Goal: Information Seeking & Learning: Learn about a topic

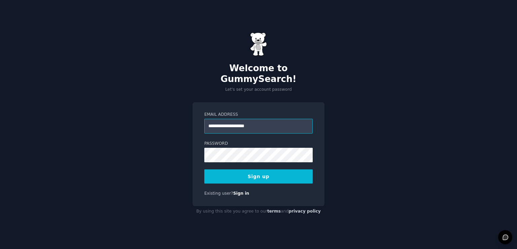
type input "**********"
click at [204, 169] on button "Sign up" at bounding box center [258, 176] width 108 height 14
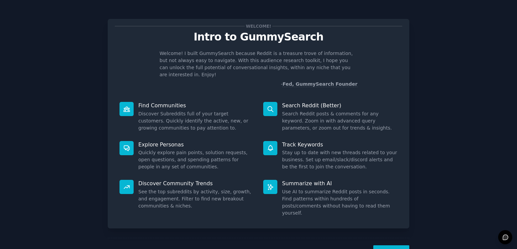
click at [391, 245] on button "Next" at bounding box center [391, 253] width 36 height 17
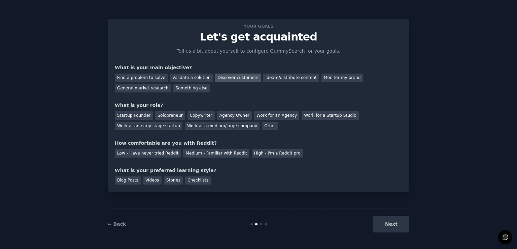
click at [233, 77] on div "Discover customers" at bounding box center [237, 77] width 45 height 8
click at [171, 84] on div "General market research" at bounding box center [143, 88] width 56 height 8
click at [131, 115] on div "Startup Founder" at bounding box center [134, 115] width 38 height 8
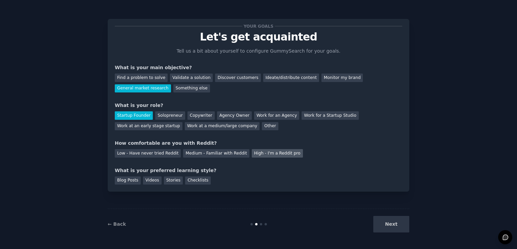
click at [267, 156] on div "High - I'm a Reddit pro" at bounding box center [277, 153] width 51 height 8
click at [132, 178] on div "Blog Posts" at bounding box center [128, 180] width 26 height 8
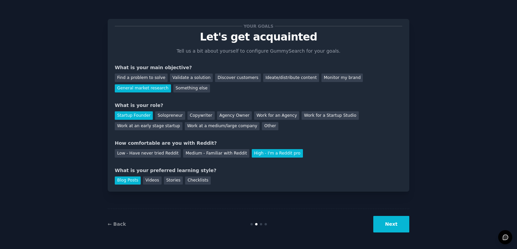
click at [395, 227] on button "Next" at bounding box center [391, 224] width 36 height 17
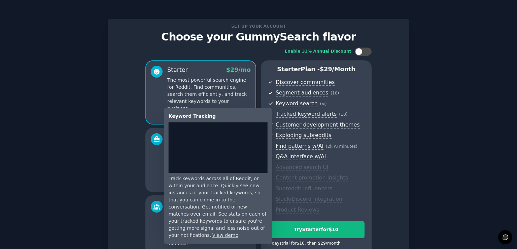
scroll to position [74, 0]
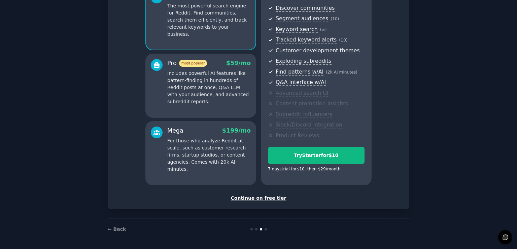
click at [247, 197] on div "Continue on free tier" at bounding box center [259, 197] width 288 height 7
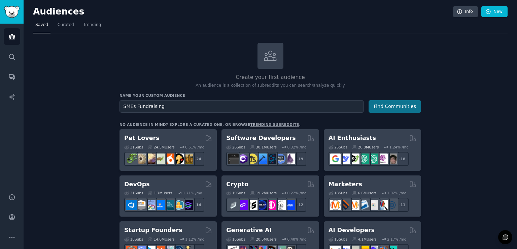
type input "SMEs Fundraising"
click at [410, 105] on button "Find Communities" at bounding box center [395, 106] width 53 height 12
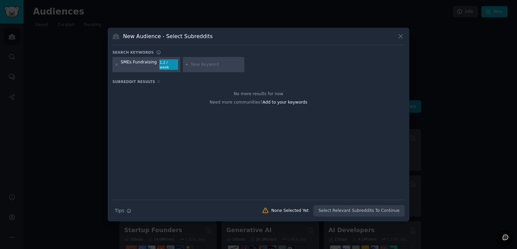
click at [141, 65] on div "SMEs Fundraising" at bounding box center [139, 64] width 36 height 11
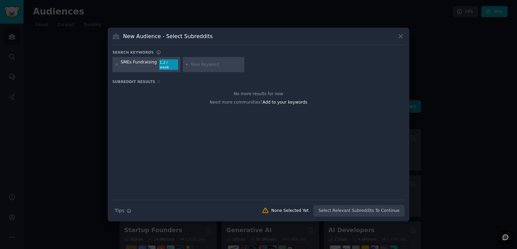
click at [192, 66] on input "text" at bounding box center [216, 65] width 51 height 6
type input "Small business owners"
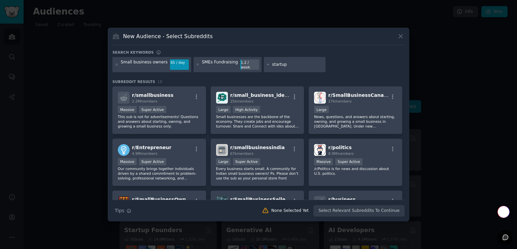
type input "startups"
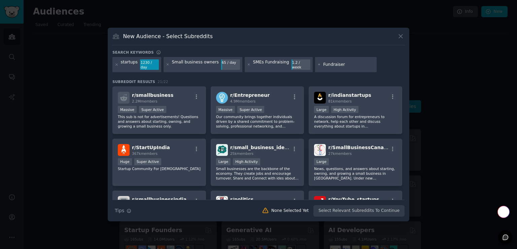
type input "Fundraisers"
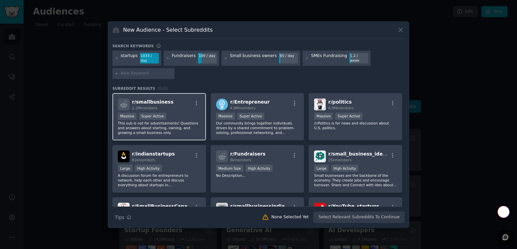
click at [196, 124] on p "This sub is not for advertisements! Questions and answers about starting, ownin…" at bounding box center [159, 128] width 83 height 14
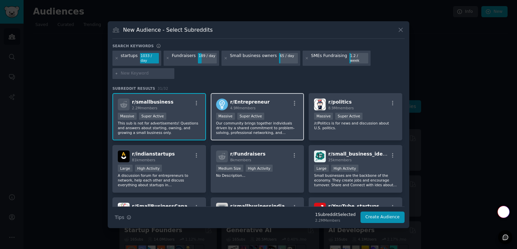
click at [244, 124] on p "Our community brings together individuals driven by a shared commitment to prob…" at bounding box center [257, 128] width 83 height 14
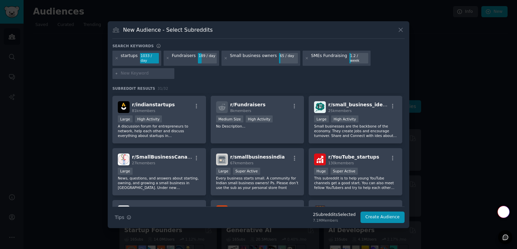
scroll to position [54, 0]
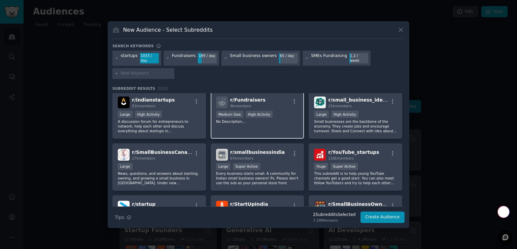
click at [243, 133] on div "r/ Fundraisers 8k members Medium Size High Activity No Description..." at bounding box center [258, 114] width 94 height 47
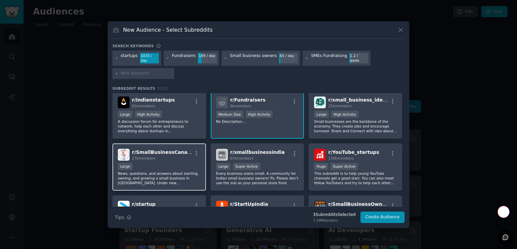
click at [197, 163] on div "Large" at bounding box center [159, 167] width 83 height 8
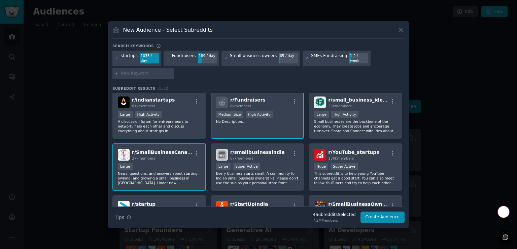
click at [197, 163] on div "Large" at bounding box center [159, 167] width 83 height 8
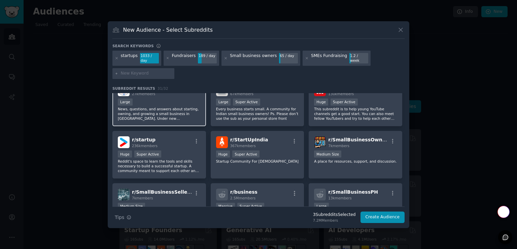
scroll to position [120, 0]
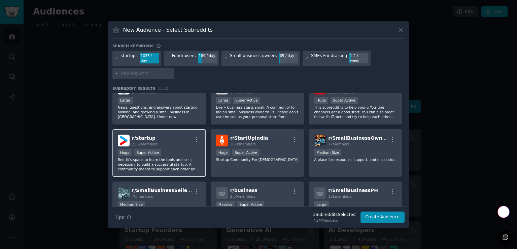
click at [184, 165] on p "Reddit's space to learn the tools and skills necessary to build a successful st…" at bounding box center [159, 164] width 83 height 14
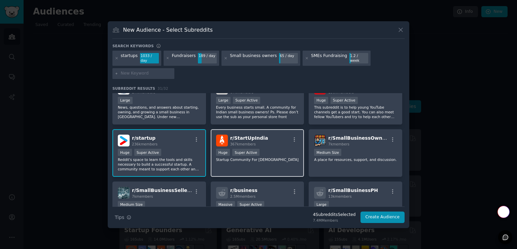
scroll to position [152, 0]
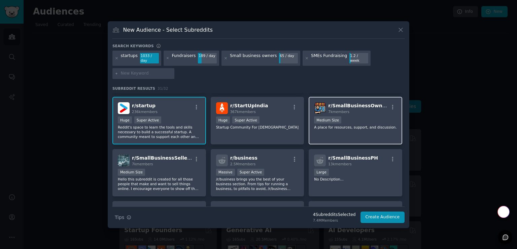
click at [364, 125] on p "A place for resources, support, and discussion." at bounding box center [355, 127] width 83 height 5
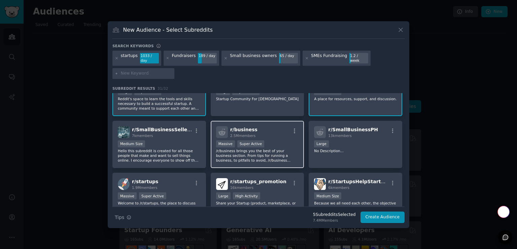
scroll to position [181, 0]
click at [253, 154] on p "/r/business brings you the best of your business section. From tips for running…" at bounding box center [257, 155] width 83 height 14
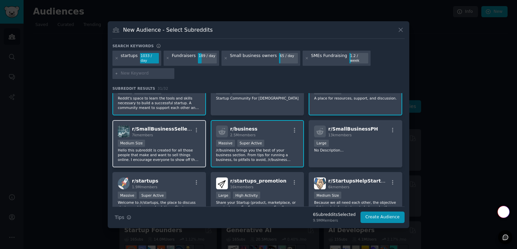
click at [169, 150] on p "Hello this subreddit is created for all those people that make and want to sell…" at bounding box center [159, 155] width 83 height 14
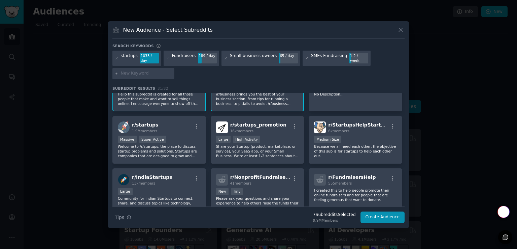
scroll to position [238, 0]
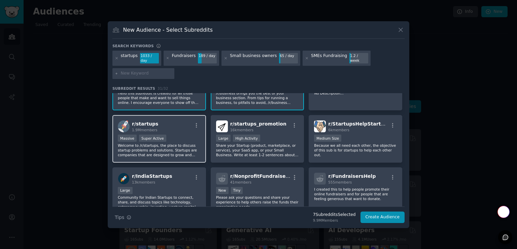
click at [176, 143] on p "Welcome to /r/startups, the place to discuss startup problems and solutions. St…" at bounding box center [159, 150] width 83 height 14
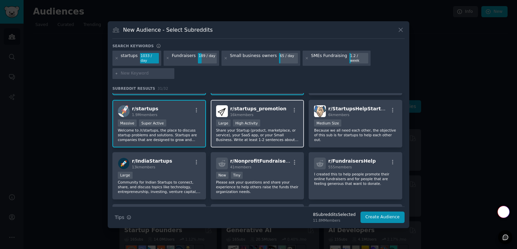
scroll to position [253, 0]
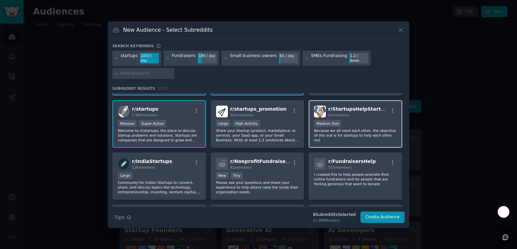
click at [365, 128] on p "Because we all need each other, the objective of this sub is for startups to he…" at bounding box center [355, 135] width 83 height 14
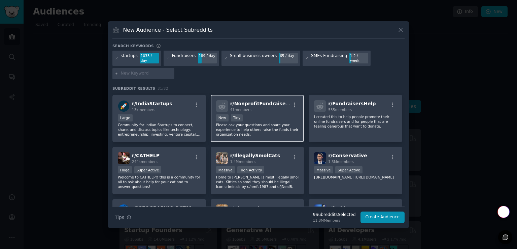
scroll to position [311, 0]
click at [267, 130] on p "Please ask your questions and share your experience to help others raise the fu…" at bounding box center [257, 129] width 83 height 14
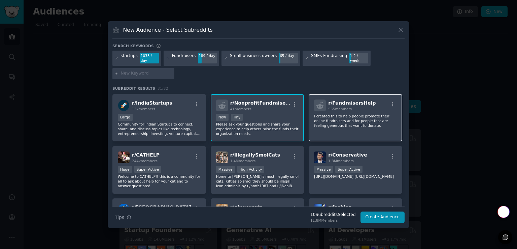
click at [331, 131] on div "r/ FundraisersHelp 555 members I created this to help people promote their onli…" at bounding box center [356, 117] width 94 height 47
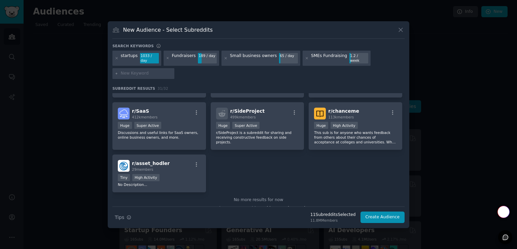
scroll to position [459, 0]
click at [173, 136] on div "r/ SaaS 412k members Huge Super Active Discussions and useful links for SaaS ow…" at bounding box center [159, 125] width 94 height 47
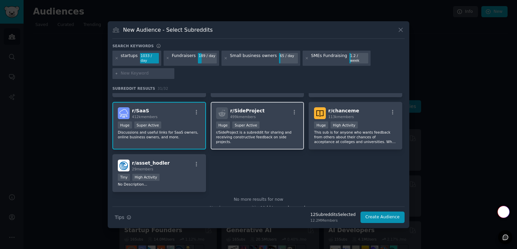
click at [244, 130] on p "r/SideProject is a subreddit for sharing and receiving constructive feedback on…" at bounding box center [257, 137] width 83 height 14
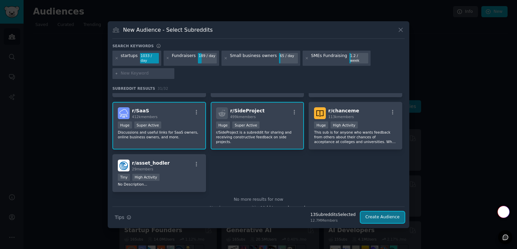
click at [393, 215] on button "Create Audience" at bounding box center [383, 216] width 44 height 11
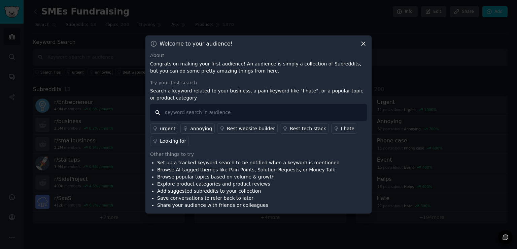
click at [315, 116] on input "text" at bounding box center [258, 112] width 217 height 17
type input "fundraising tools"
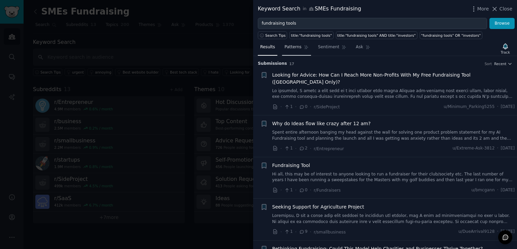
click at [288, 52] on link "Patterns" at bounding box center [296, 49] width 29 height 14
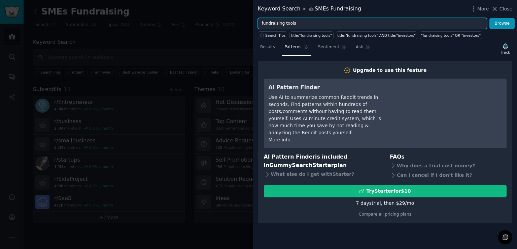
click at [290, 24] on input "fundraising tools" at bounding box center [372, 23] width 229 height 11
click at [490, 18] on button "Browse" at bounding box center [502, 23] width 25 height 11
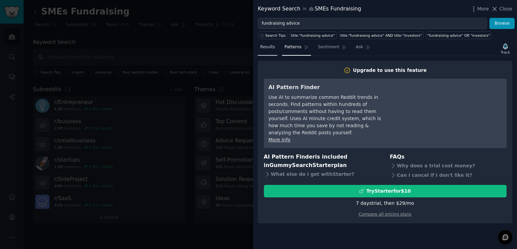
click at [268, 45] on span "Results" at bounding box center [267, 47] width 15 height 6
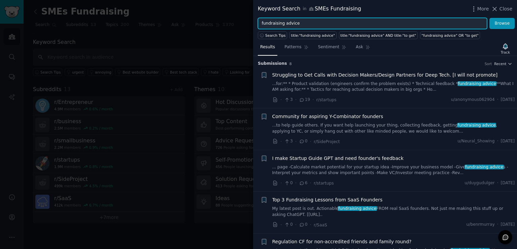
drag, startPoint x: 295, startPoint y: 20, endPoint x: 233, endPoint y: 17, distance: 61.4
click at [233, 17] on div "Keyword Search in SMEs Fundraising More Close fundraising advice Browse Search …" at bounding box center [258, 124] width 517 height 249
type input "grant writing"
click at [490, 18] on button "Browse" at bounding box center [502, 23] width 25 height 11
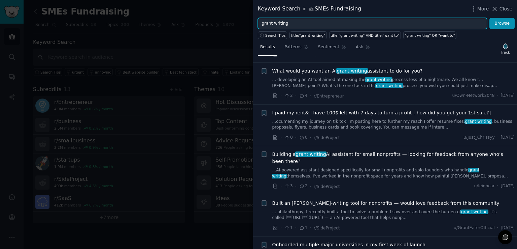
scroll to position [57, 0]
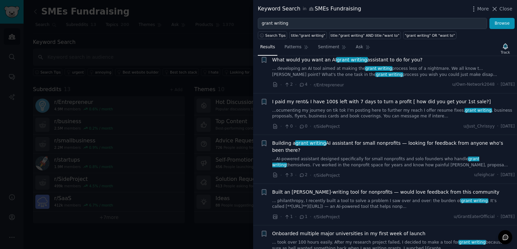
click at [389, 158] on link "...AI-powered assistant designed specifically for small nonprofits and solo fou…" at bounding box center [393, 162] width 243 height 12
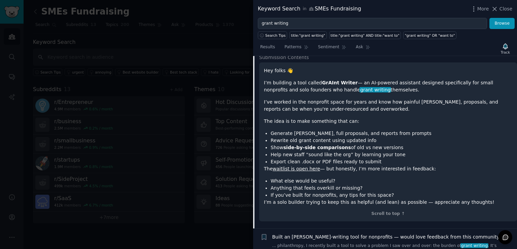
scroll to position [214, 0]
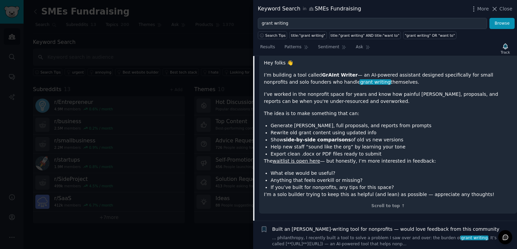
drag, startPoint x: 408, startPoint y: 183, endPoint x: 390, endPoint y: 170, distance: 22.2
click at [390, 176] on li "Anything that feels overkill or missing?" at bounding box center [392, 179] width 242 height 7
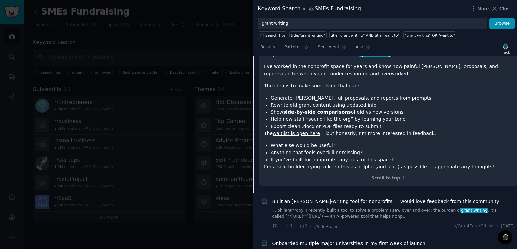
scroll to position [327, 0]
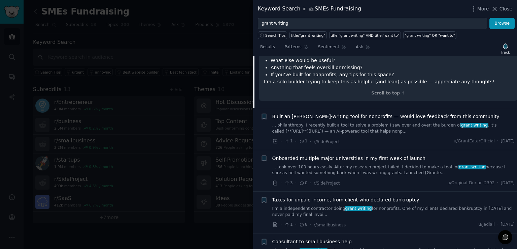
click at [396, 124] on link "... philanthropy, I recently built a tool to solve a problem I saw over and ove…" at bounding box center [393, 128] width 243 height 12
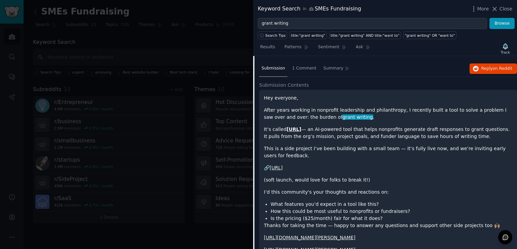
scroll to position [221, 0]
click at [283, 164] on link "[URL]" at bounding box center [276, 166] width 13 height 5
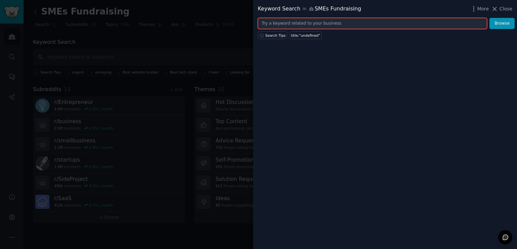
click at [283, 27] on input "text" at bounding box center [372, 23] width 229 height 11
type input "d"
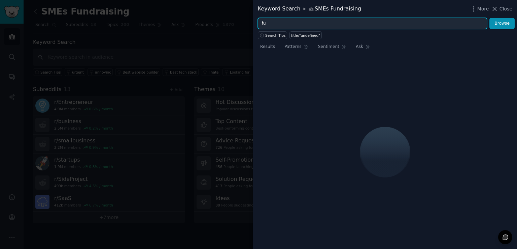
type input "f"
type input "tender writing"
click at [490, 18] on button "Browse" at bounding box center [502, 23] width 25 height 11
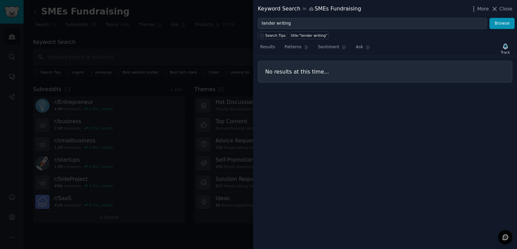
click at [203, 41] on div at bounding box center [258, 124] width 517 height 249
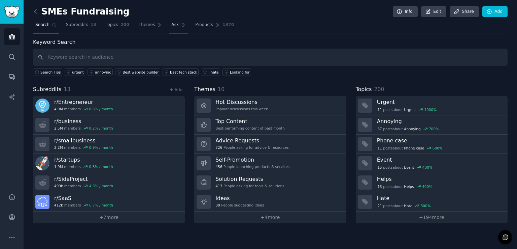
click at [171, 24] on link "Ask" at bounding box center [178, 27] width 19 height 14
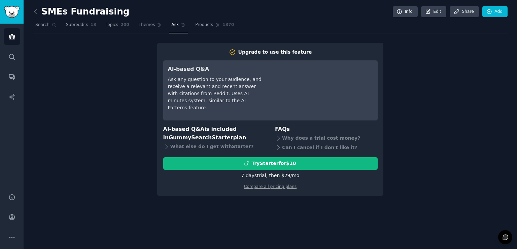
click at [171, 24] on link "Ask" at bounding box center [178, 27] width 19 height 14
